Goal: Navigation & Orientation: Find specific page/section

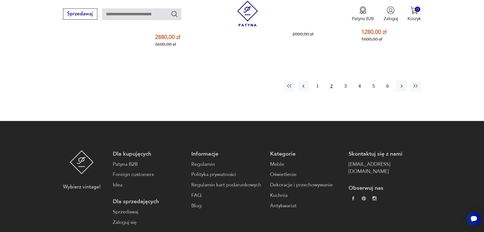
scroll to position [437, 0]
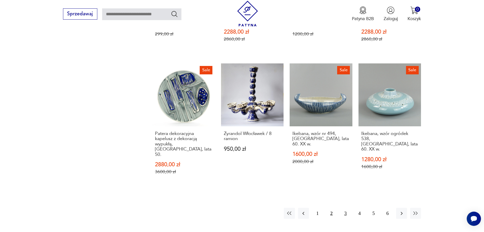
click at [346, 207] on button "3" at bounding box center [345, 212] width 11 height 11
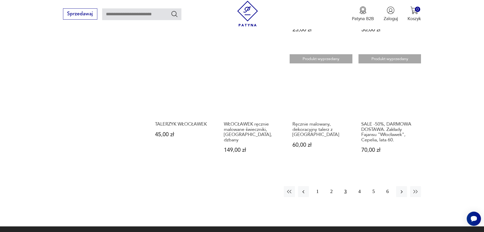
scroll to position [513, 0]
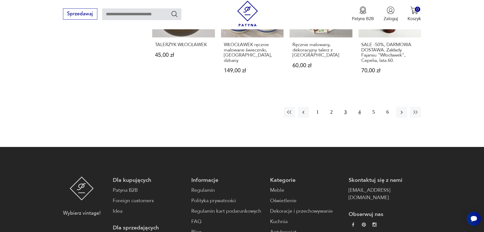
click at [358, 107] on button "4" at bounding box center [359, 112] width 11 height 11
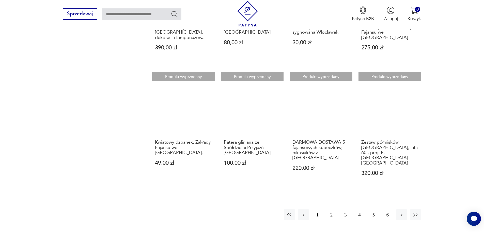
scroll to position [462, 0]
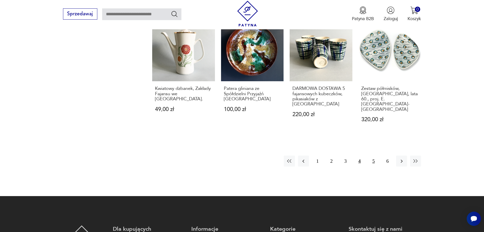
click at [373, 155] on button "5" at bounding box center [373, 160] width 11 height 11
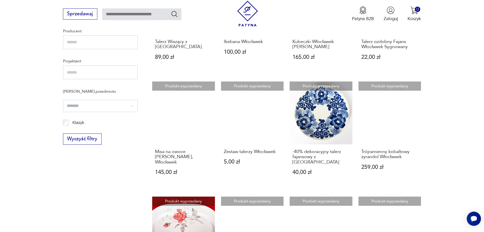
scroll to position [437, 0]
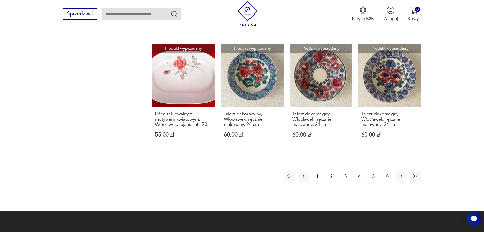
click at [387, 170] on button "6" at bounding box center [387, 175] width 11 height 11
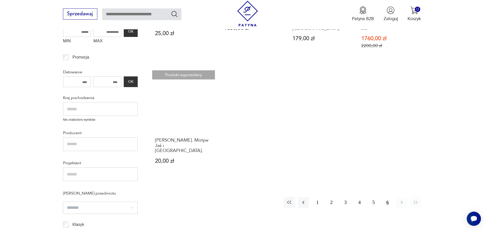
scroll to position [30, 0]
